Goal: Transaction & Acquisition: Book appointment/travel/reservation

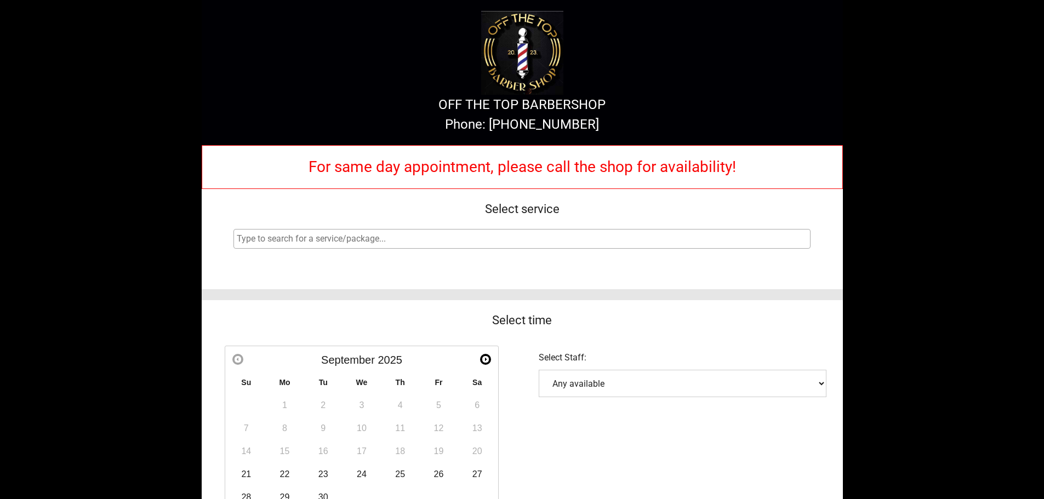
select select
click at [556, 379] on select "Any available [PERSON_NAME] [PERSON_NAME]" at bounding box center [683, 383] width 288 height 27
click at [564, 366] on div "Select Staff: (clear) Any available [PERSON_NAME] [PERSON_NAME]" at bounding box center [682, 374] width 321 height 68
click at [565, 380] on select "Any available [PERSON_NAME] [PERSON_NAME]" at bounding box center [683, 383] width 288 height 27
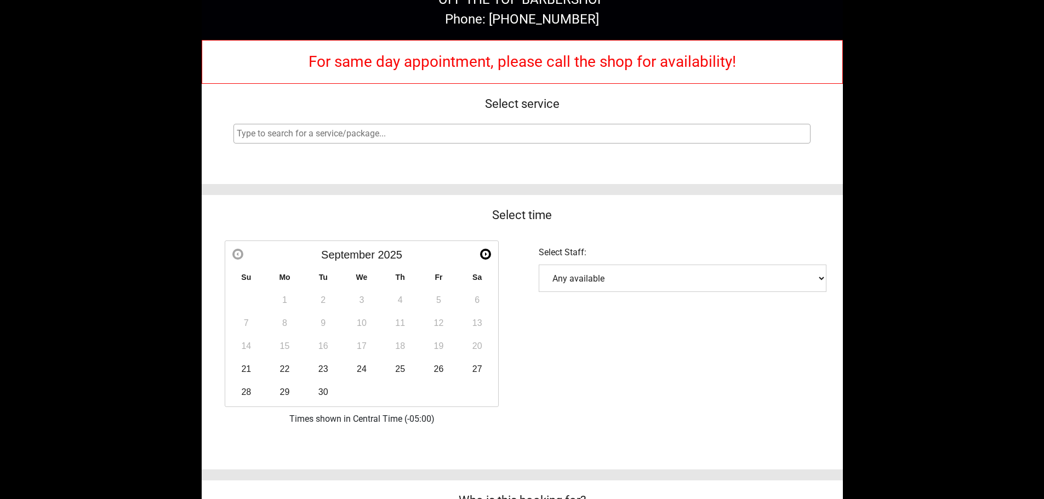
scroll to position [110, 0]
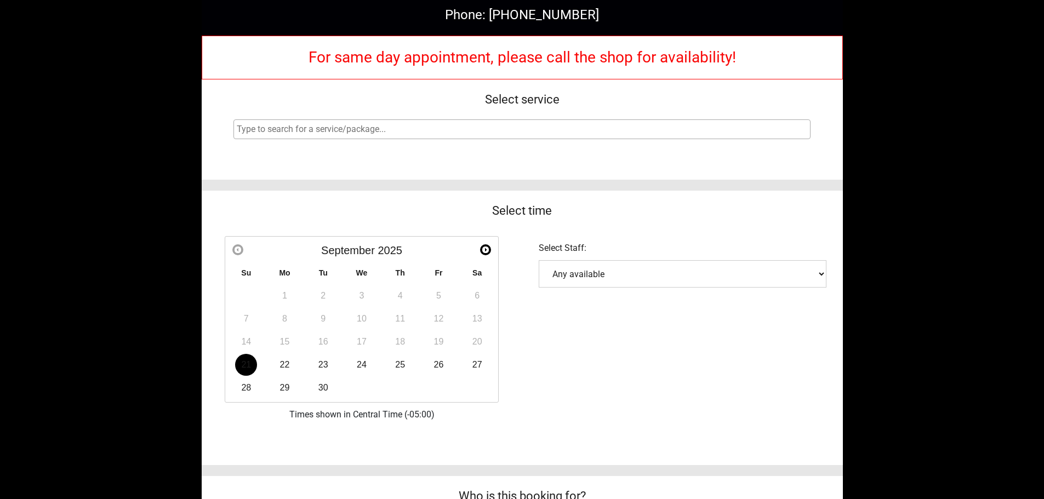
click at [245, 367] on link "21" at bounding box center [246, 365] width 22 height 22
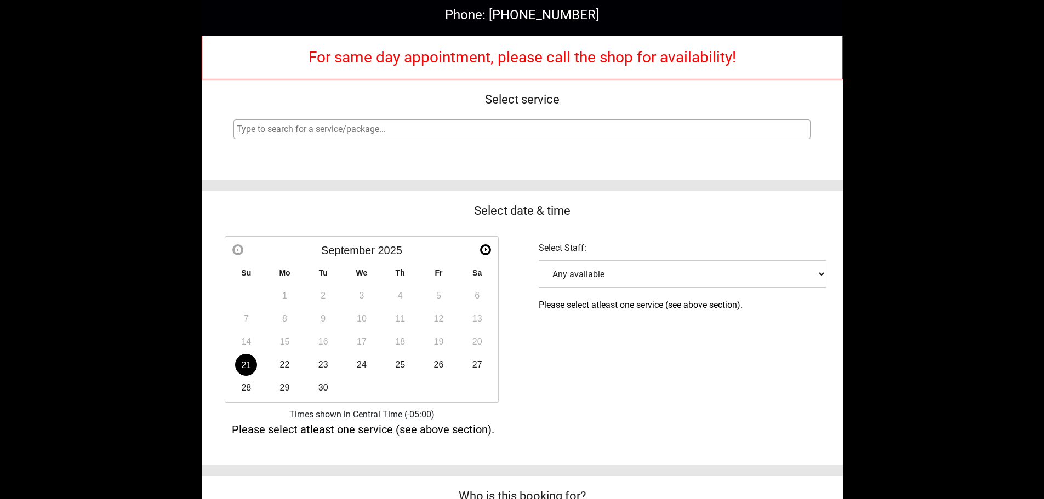
click at [293, 373] on td "22" at bounding box center [284, 365] width 38 height 23
click at [245, 368] on link "21" at bounding box center [246, 365] width 22 height 22
click at [673, 266] on select "Any available [PERSON_NAME] [PERSON_NAME]" at bounding box center [683, 273] width 288 height 27
click at [280, 368] on link "22" at bounding box center [285, 365] width 22 height 22
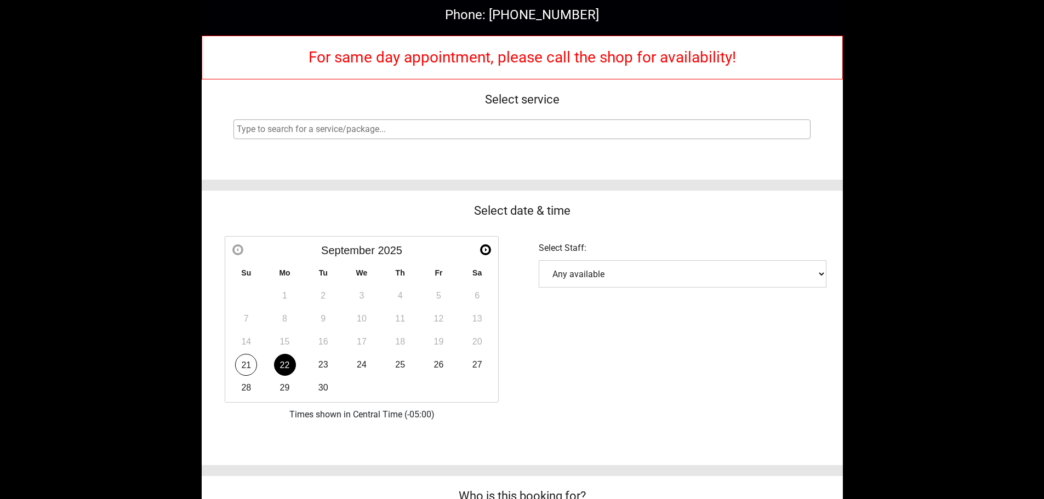
click at [614, 277] on select "Any available [PERSON_NAME] [PERSON_NAME]" at bounding box center [683, 273] width 288 height 27
click at [321, 370] on link "23" at bounding box center [323, 365] width 22 height 22
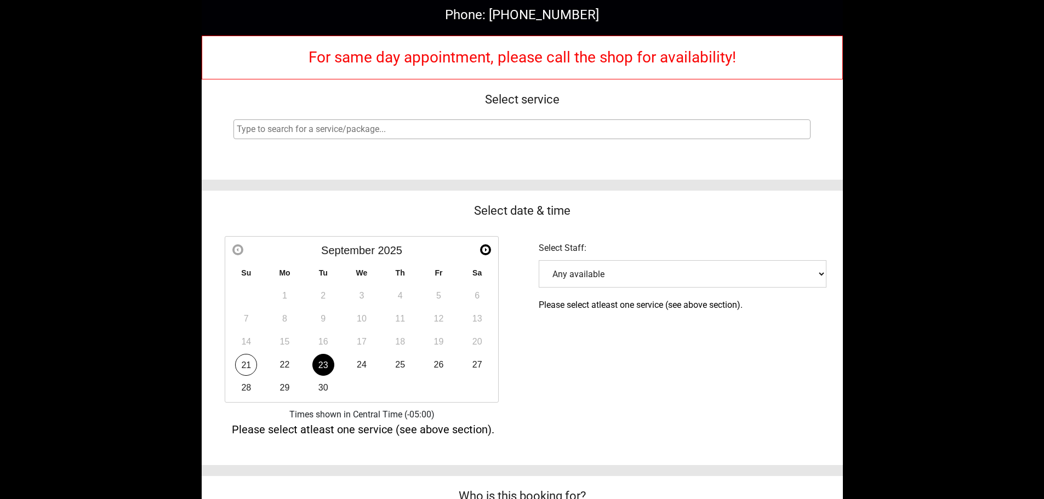
click at [703, 280] on select "Any available [PERSON_NAME] [PERSON_NAME]" at bounding box center [683, 273] width 288 height 27
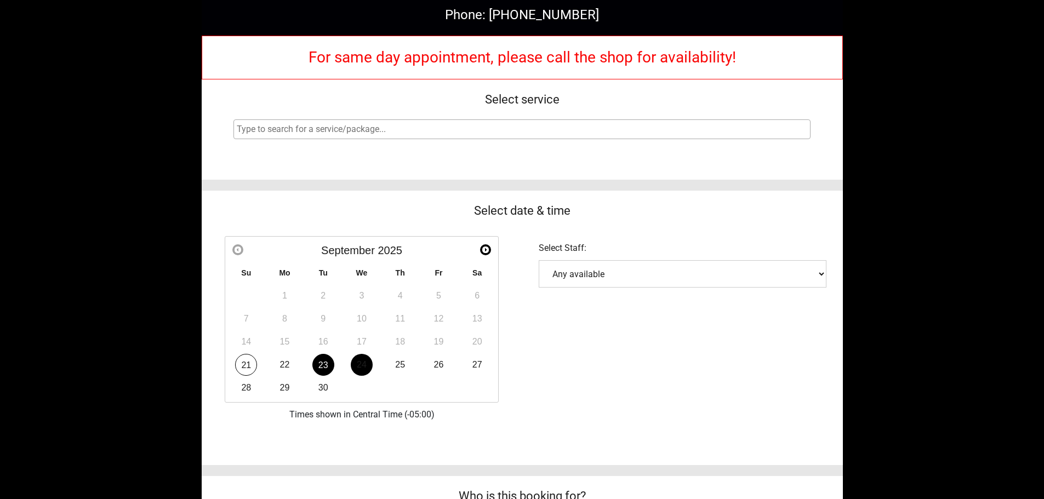
click at [367, 366] on link "24" at bounding box center [362, 365] width 22 height 22
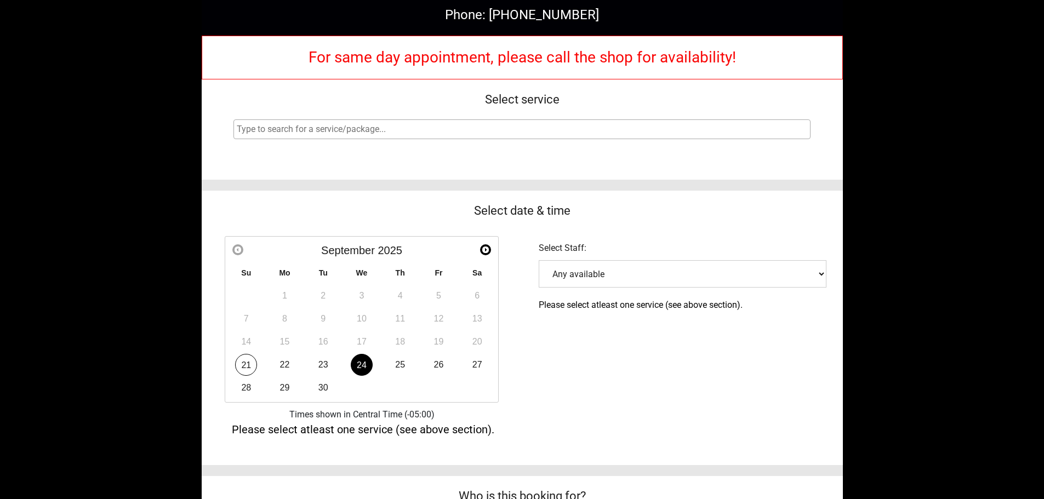
click at [575, 282] on select "Any available [PERSON_NAME] [PERSON_NAME]" at bounding box center [683, 273] width 288 height 27
click at [407, 363] on link "25" at bounding box center [400, 365] width 22 height 22
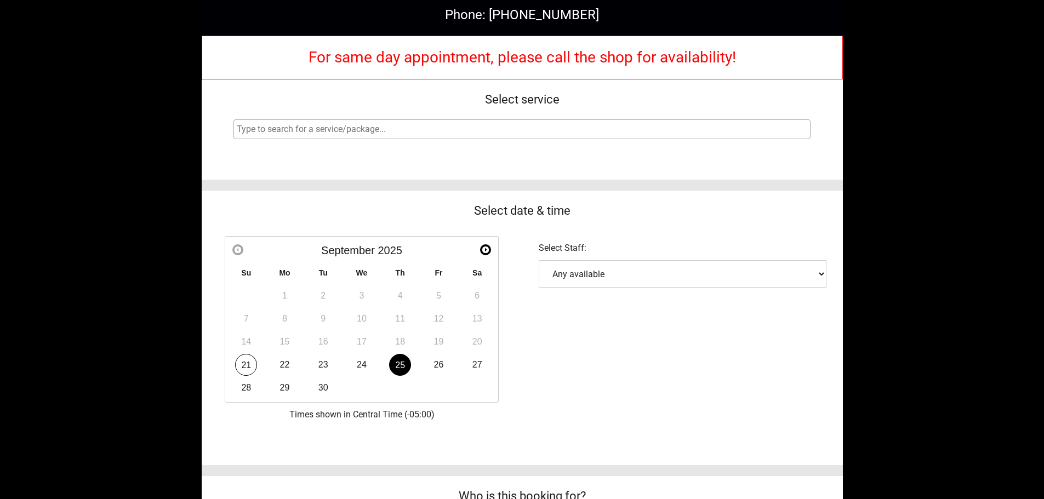
click at [587, 275] on select "Any available [PERSON_NAME] [PERSON_NAME]" at bounding box center [683, 273] width 288 height 27
click at [441, 371] on link "26" at bounding box center [439, 365] width 22 height 22
click at [572, 282] on select "Any available [PERSON_NAME] [PERSON_NAME]" at bounding box center [683, 273] width 288 height 27
click at [473, 367] on link "27" at bounding box center [478, 365] width 22 height 22
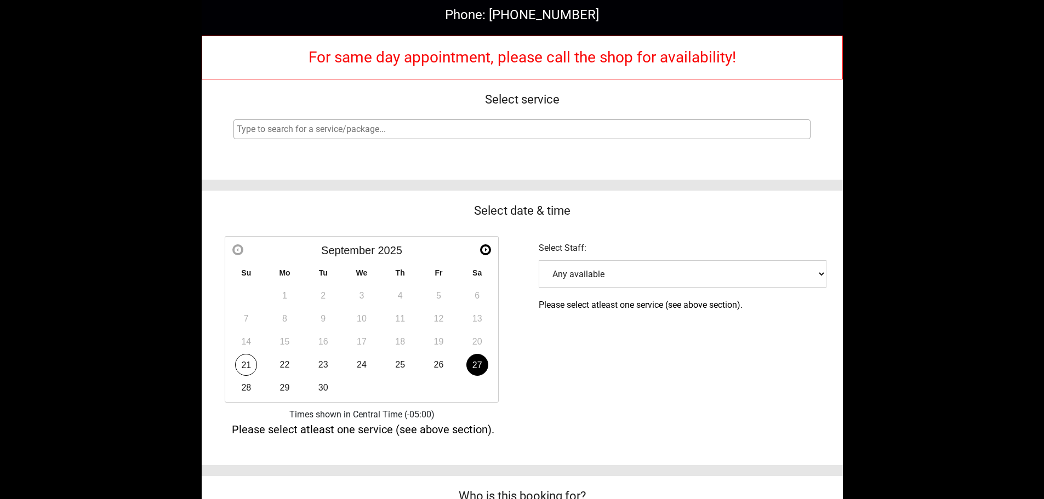
click at [568, 285] on select "Any available [PERSON_NAME] [PERSON_NAME]" at bounding box center [683, 273] width 288 height 27
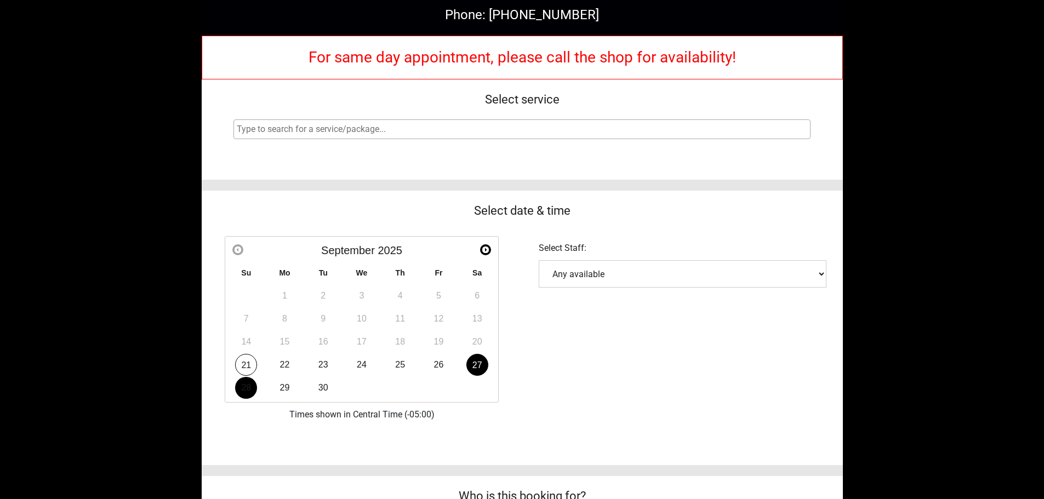
click at [242, 390] on link "28" at bounding box center [246, 388] width 22 height 22
click at [654, 289] on div "Select Staff: (clear) Any available [PERSON_NAME] [PERSON_NAME]" at bounding box center [682, 265] width 321 height 68
click at [655, 287] on select "Any available [PERSON_NAME] [PERSON_NAME]" at bounding box center [683, 273] width 288 height 27
click at [287, 397] on link "29" at bounding box center [285, 388] width 22 height 22
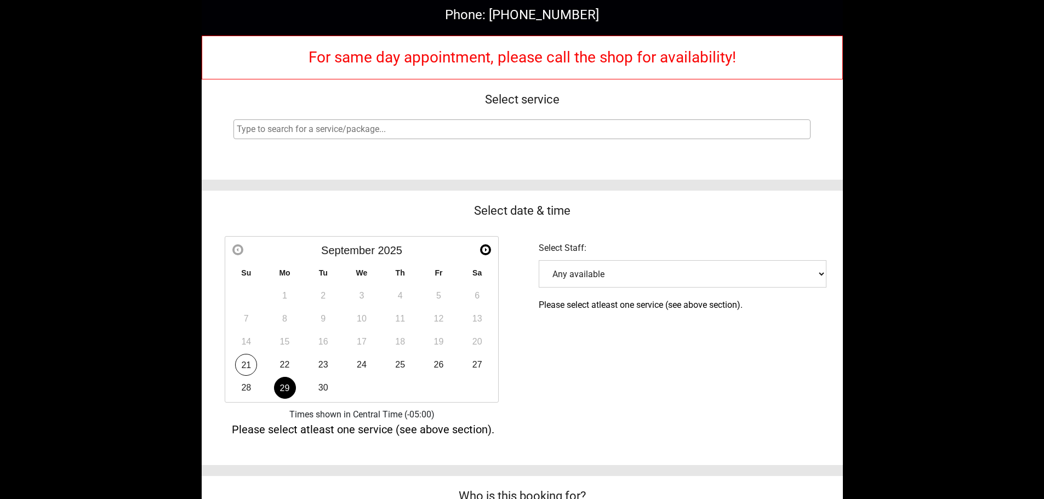
click at [608, 260] on select "Any available [PERSON_NAME] [PERSON_NAME]" at bounding box center [683, 273] width 288 height 27
click at [322, 389] on link "30" at bounding box center [323, 388] width 22 height 22
click at [571, 260] on div "Select Staff: (clear) Any available [PERSON_NAME] [PERSON_NAME]" at bounding box center [682, 265] width 321 height 68
click at [571, 269] on select "Any available [PERSON_NAME] [PERSON_NAME]" at bounding box center [683, 273] width 288 height 27
click at [390, 339] on table "Su Mo Tu We Th Fr Sa 1 2 3 4 5 6 7 8 9 10 11 12 13 14 15 16 17 18 19 20 21 22 2…" at bounding box center [362, 331] width 270 height 138
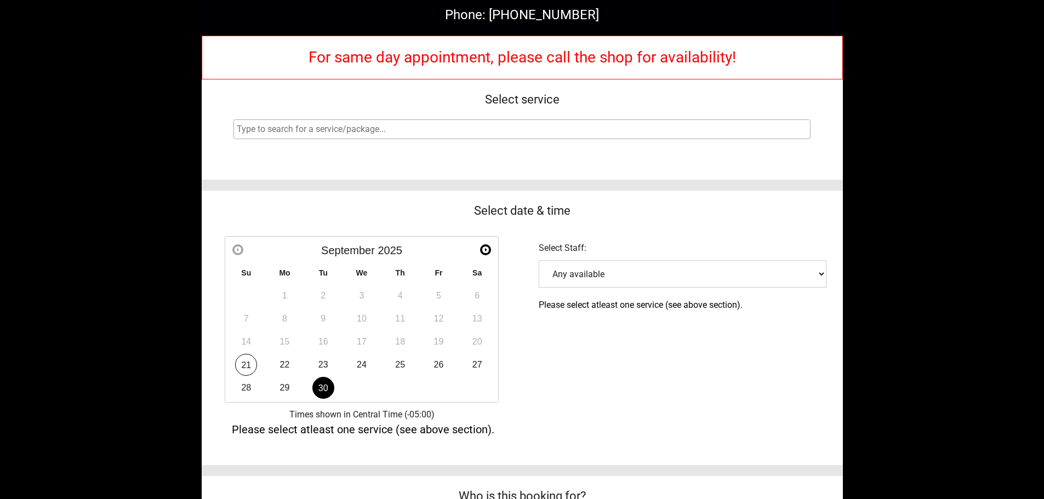
click at [408, 337] on table "Su Mo Tu We Th Fr Sa 1 2 3 4 5 6 7 8 9 10 11 12 13 14 15 16 17 18 19 20 21 22 2…" at bounding box center [362, 331] width 270 height 138
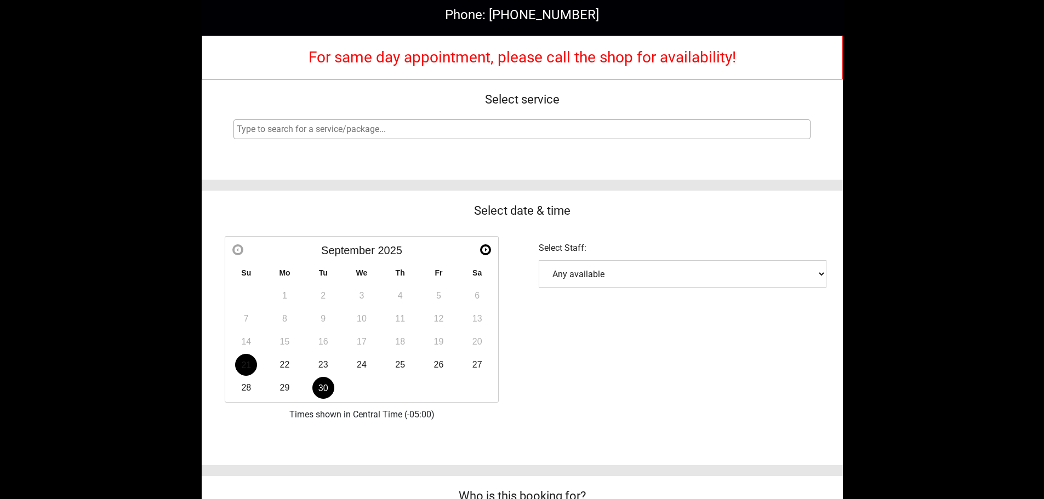
click at [244, 366] on link "21" at bounding box center [246, 365] width 22 height 22
click at [507, 293] on div "Prev Next [DATE] Su Mo Tu We Th Fr Sa 1 2 3 4 5 6 7 8 9 10 11 12 13 14 15 16 17…" at bounding box center [362, 320] width 321 height 178
drag, startPoint x: 608, startPoint y: 263, endPoint x: 603, endPoint y: 264, distance: 5.6
click at [608, 263] on select "Any available [PERSON_NAME] [PERSON_NAME]" at bounding box center [683, 273] width 288 height 27
